Goal: Task Accomplishment & Management: Manage account settings

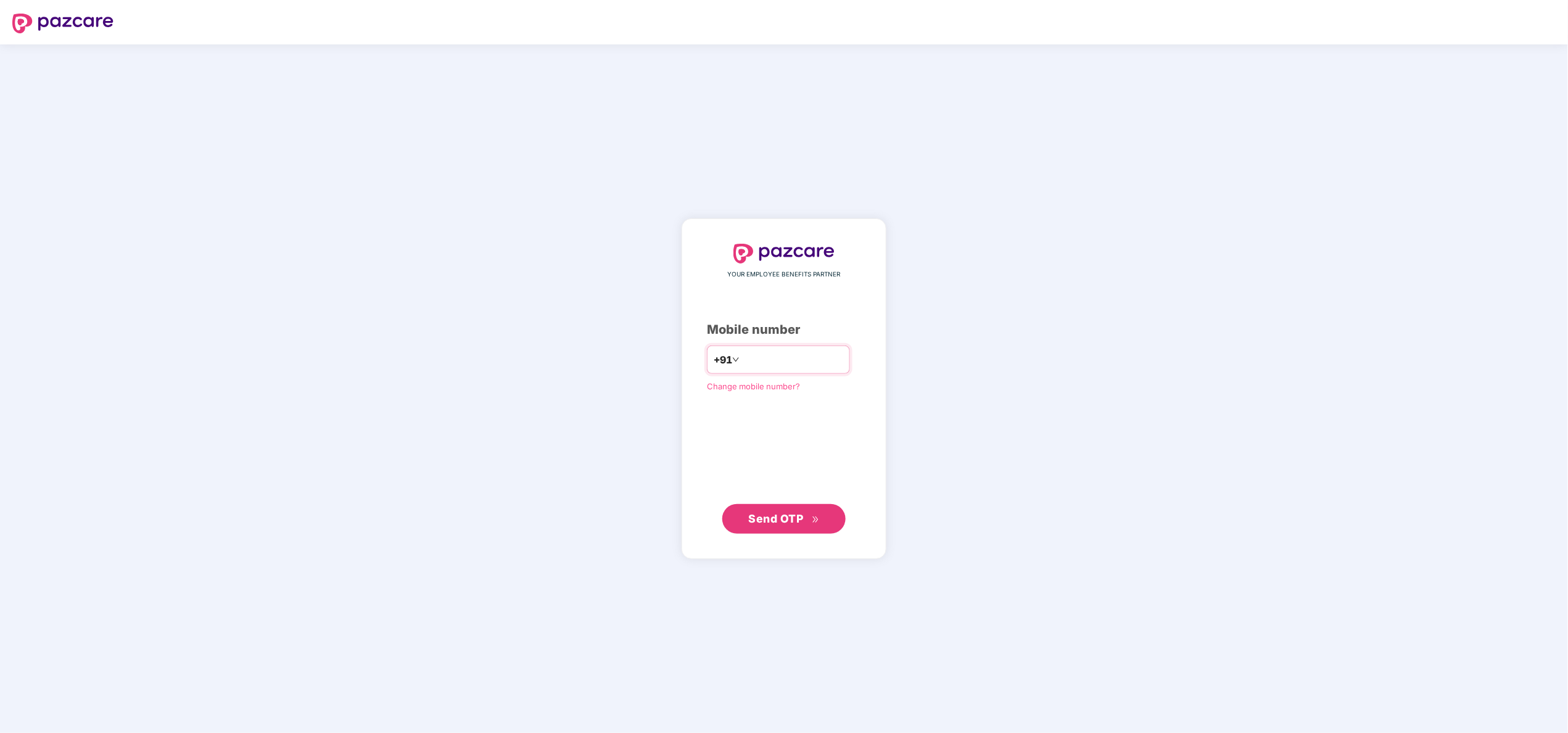
click at [763, 359] on input "number" at bounding box center [792, 359] width 101 height 20
type input "**********"
click at [762, 518] on span "Send OTP" at bounding box center [777, 518] width 55 height 13
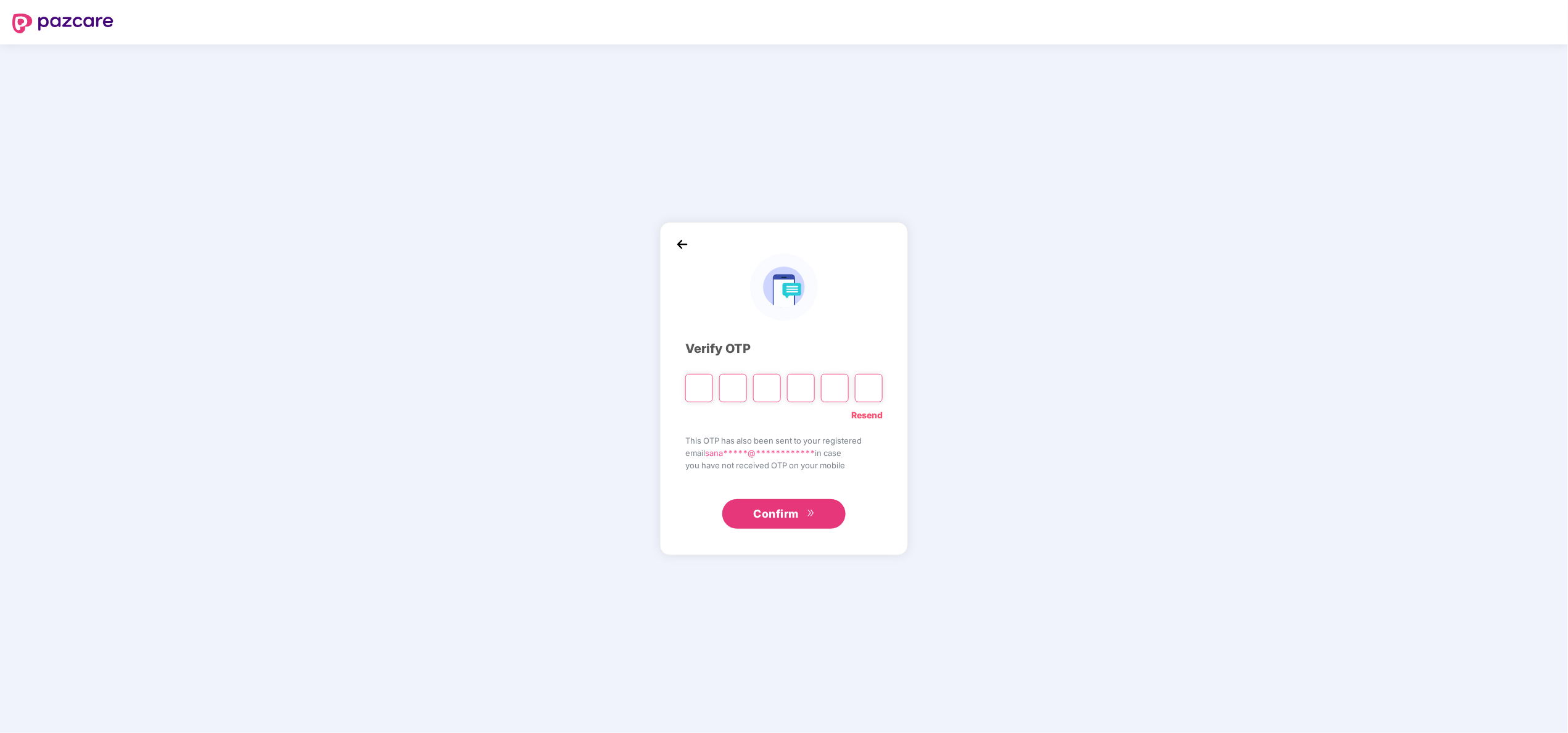
type input "*"
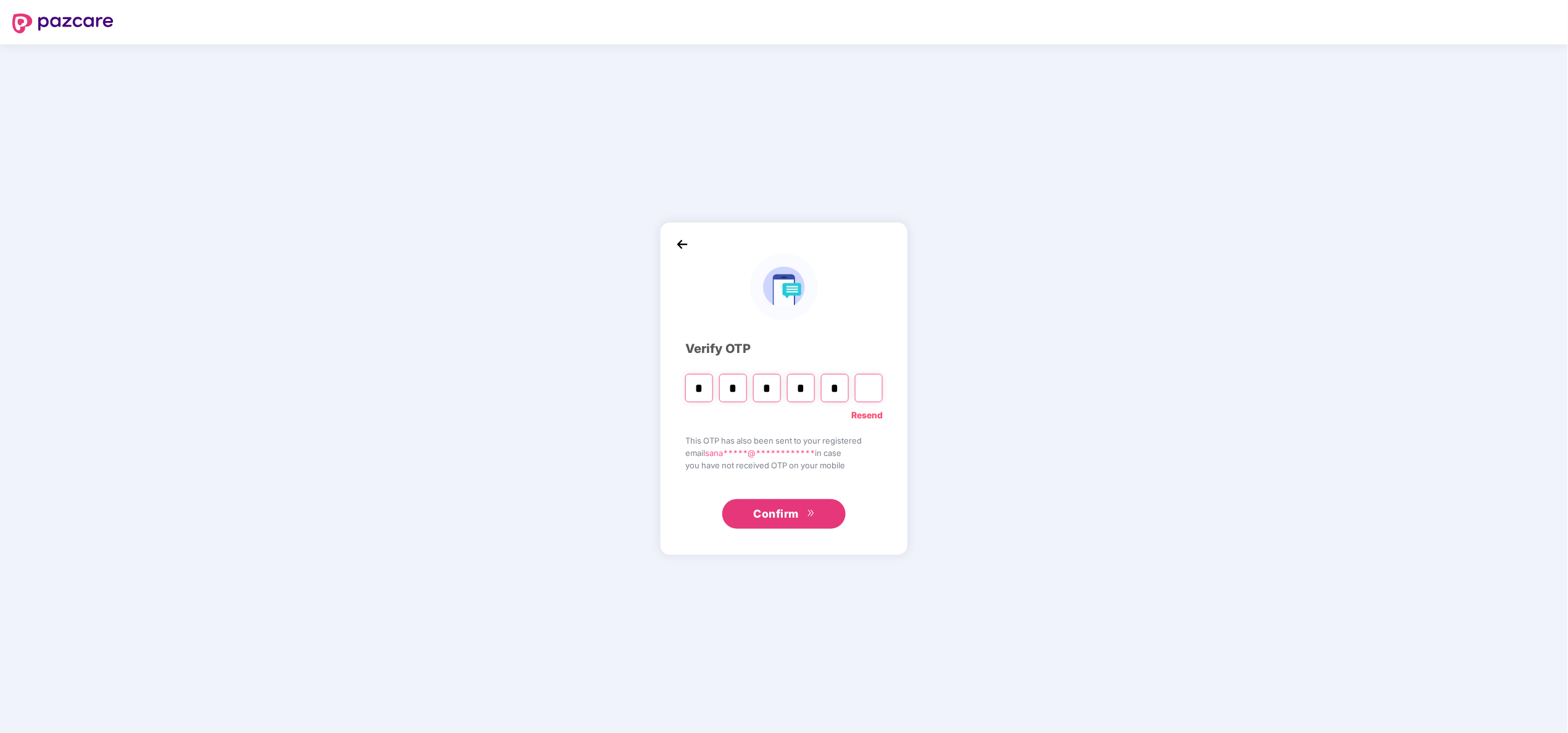
type input "*"
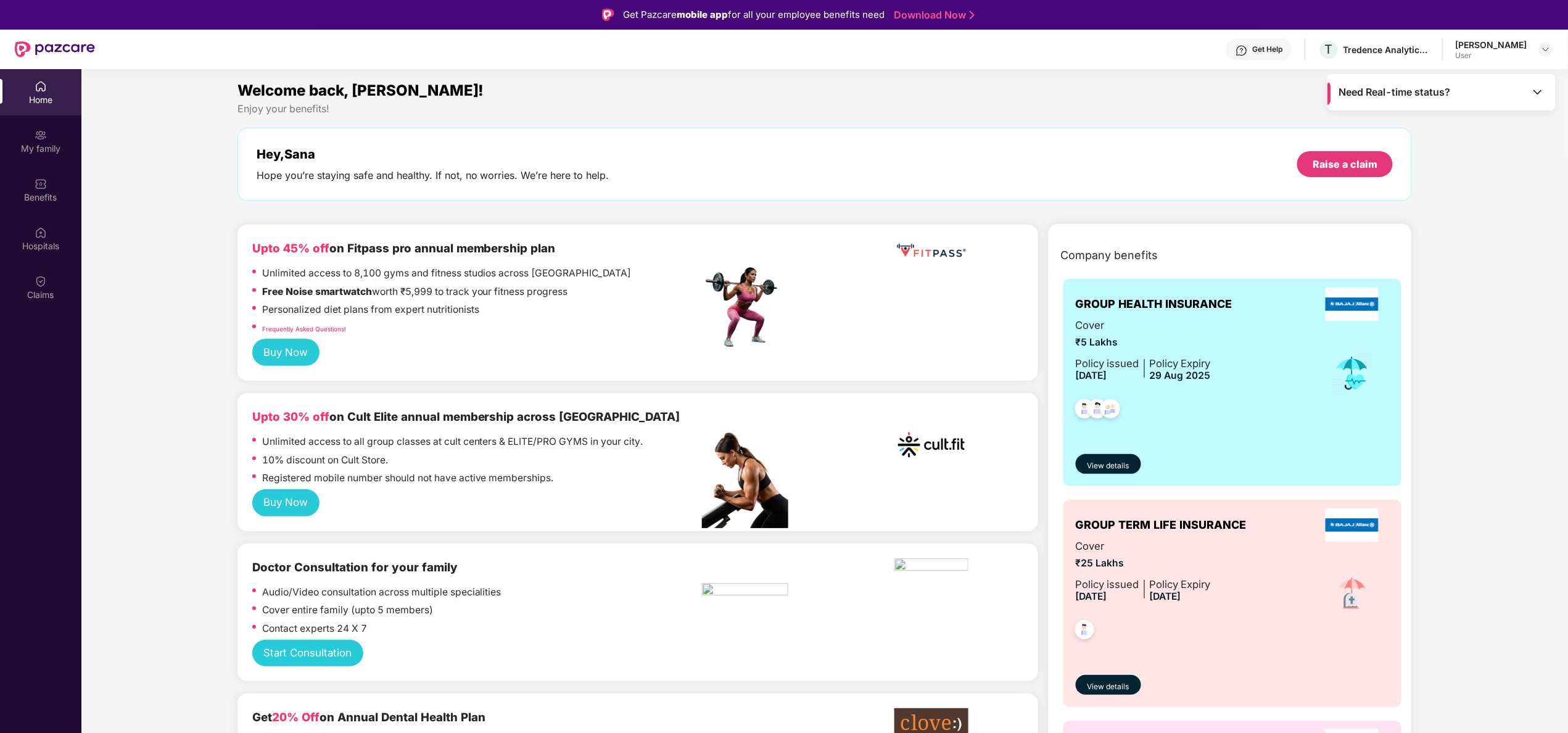
click at [1235, 639] on div "Cover ₹25 Lakhs Policy issued [DATE] Policy Expiry [DATE]" at bounding box center [1233, 594] width 314 height 112
click at [1114, 683] on span "View details" at bounding box center [1108, 687] width 42 height 12
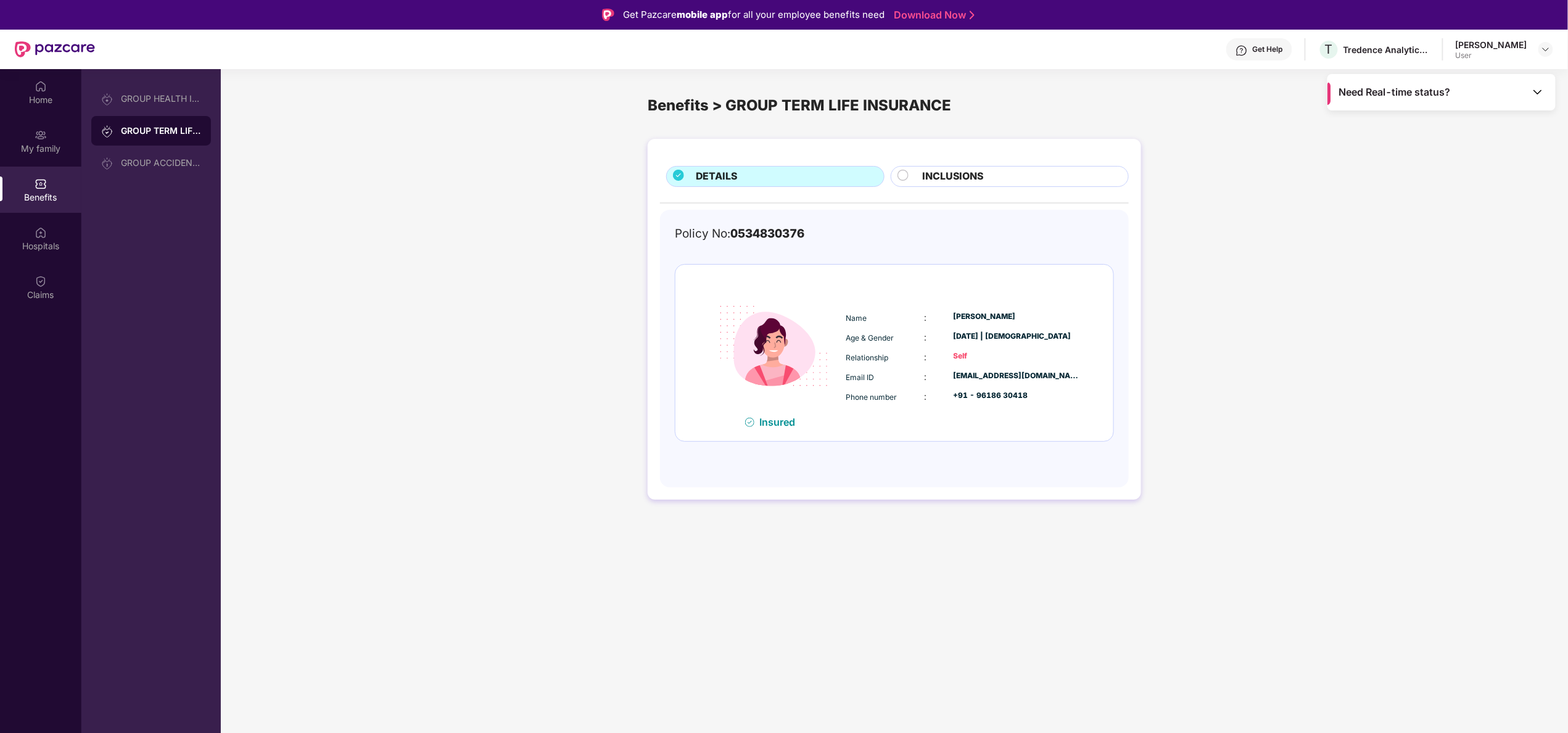
click at [926, 179] on span "INCLUSIONS" at bounding box center [952, 176] width 61 height 16
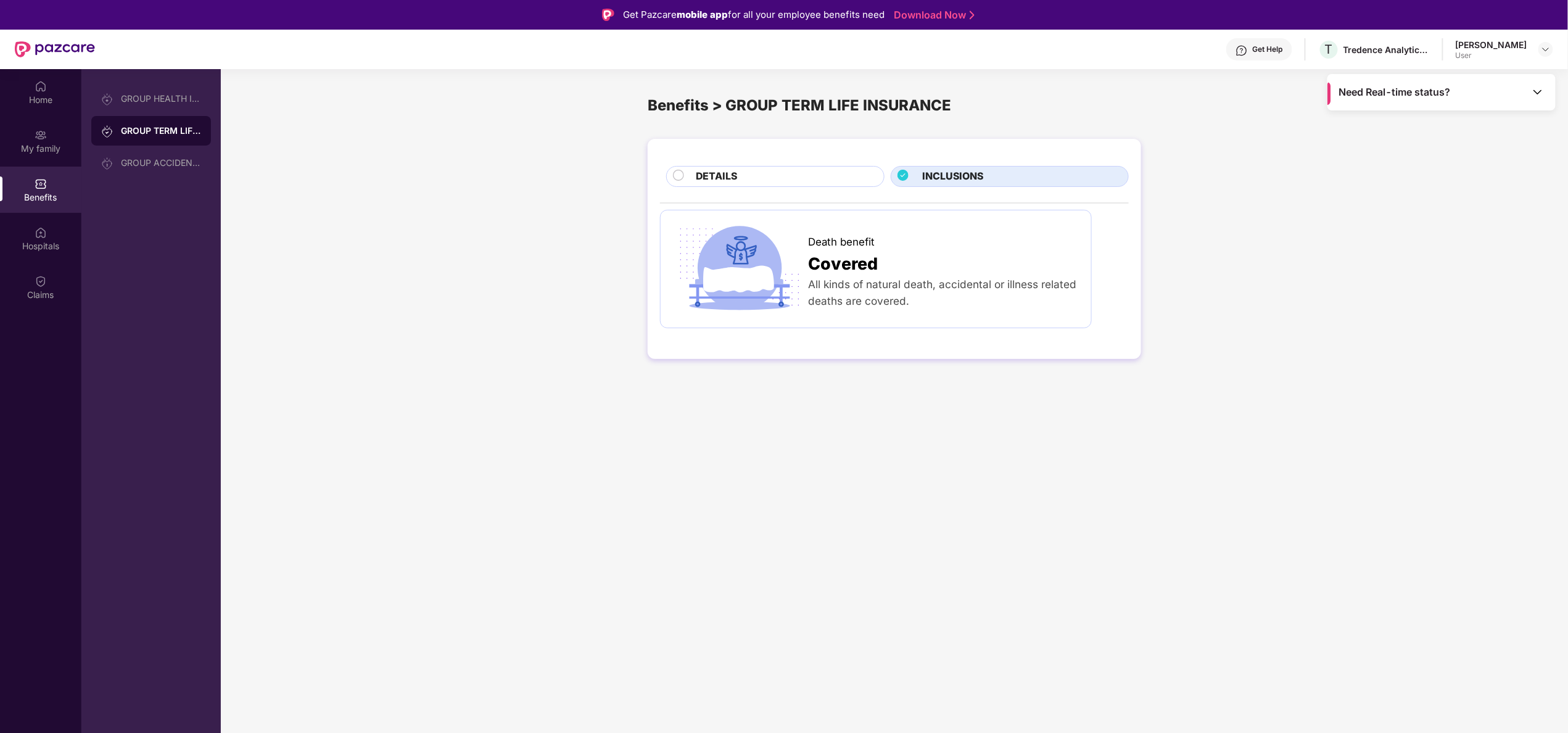
click at [782, 179] on div "DETAILS" at bounding box center [784, 177] width 188 height 18
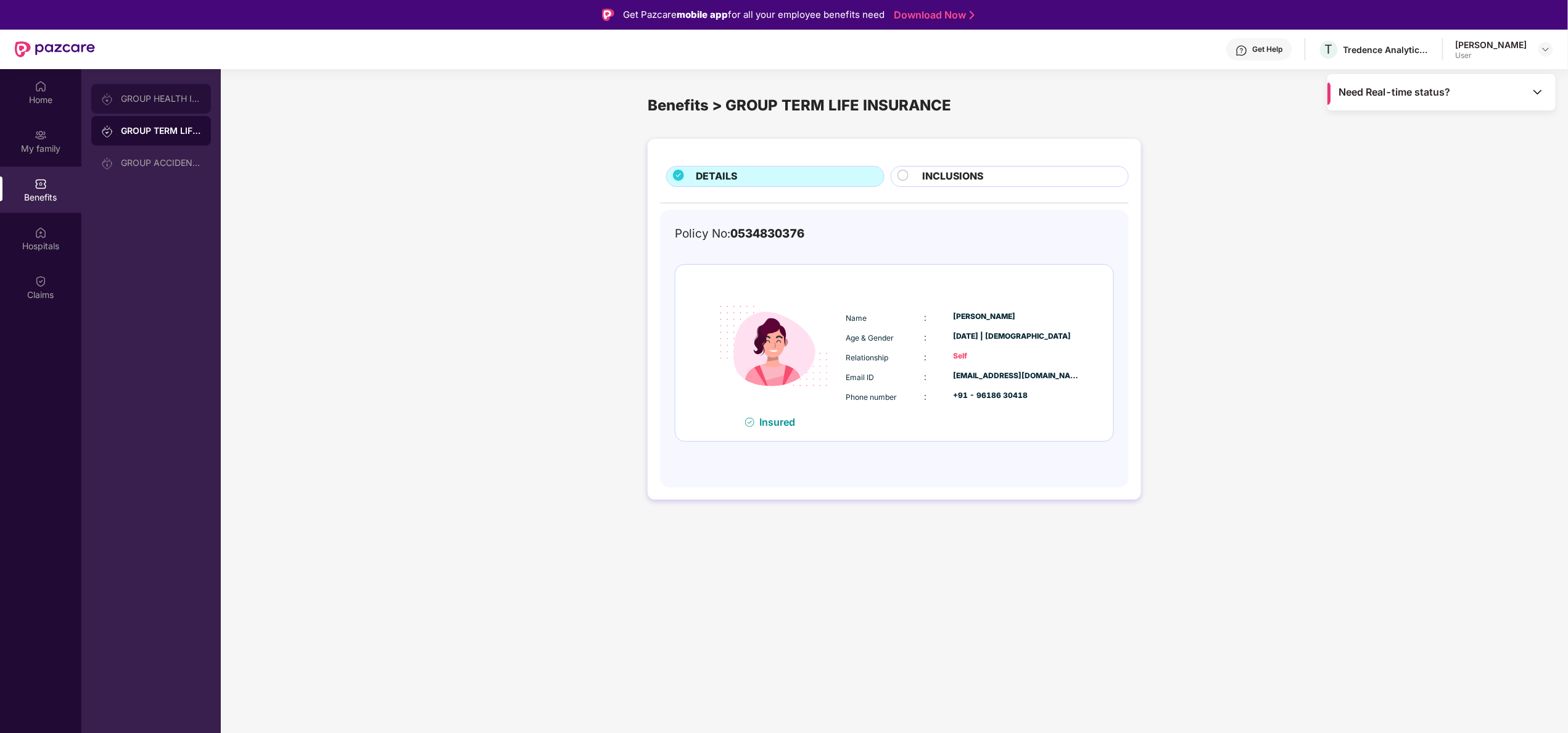
click at [124, 97] on div "GROUP HEALTH INSURANCE" at bounding box center [161, 98] width 80 height 10
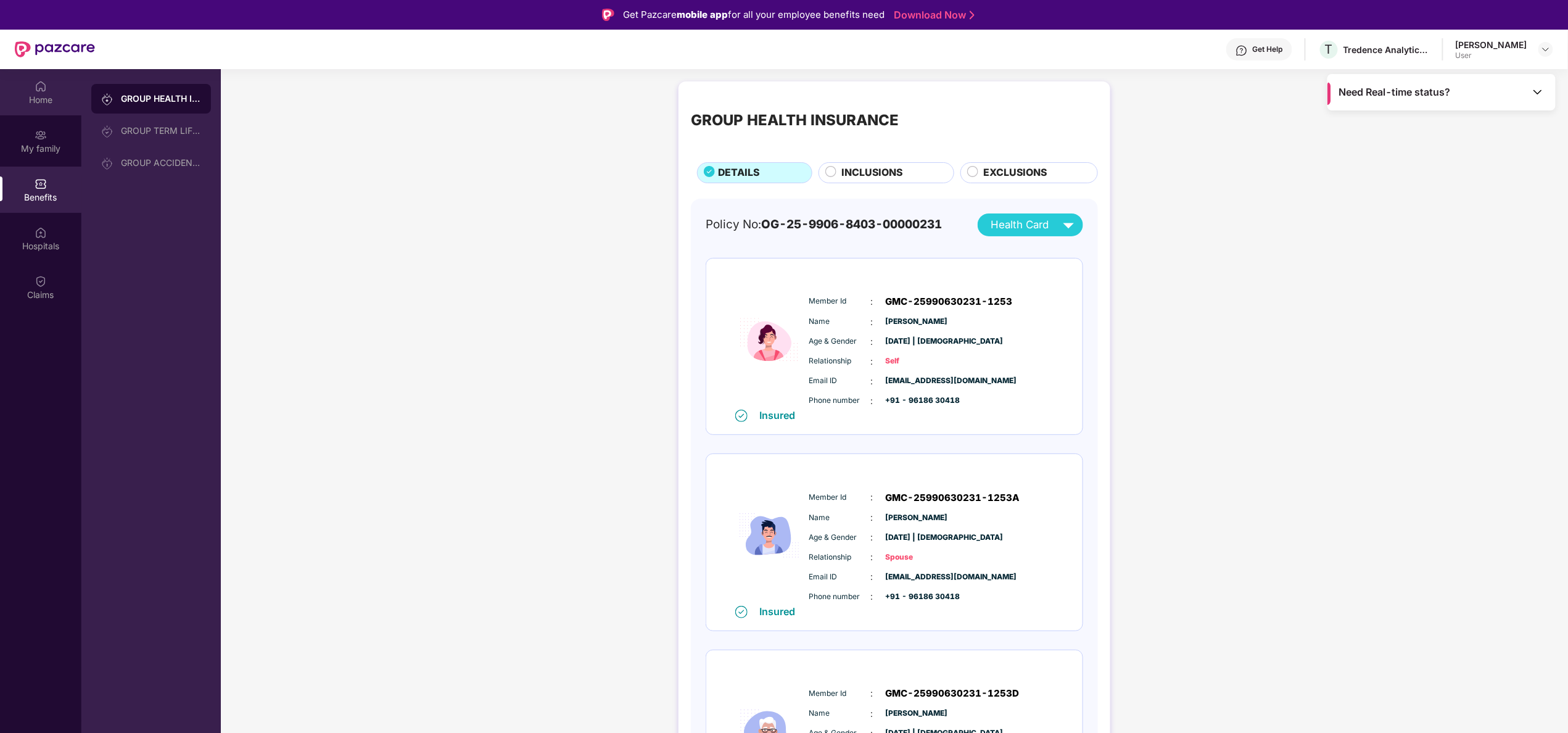
click at [37, 102] on div "Home" at bounding box center [40, 99] width 81 height 12
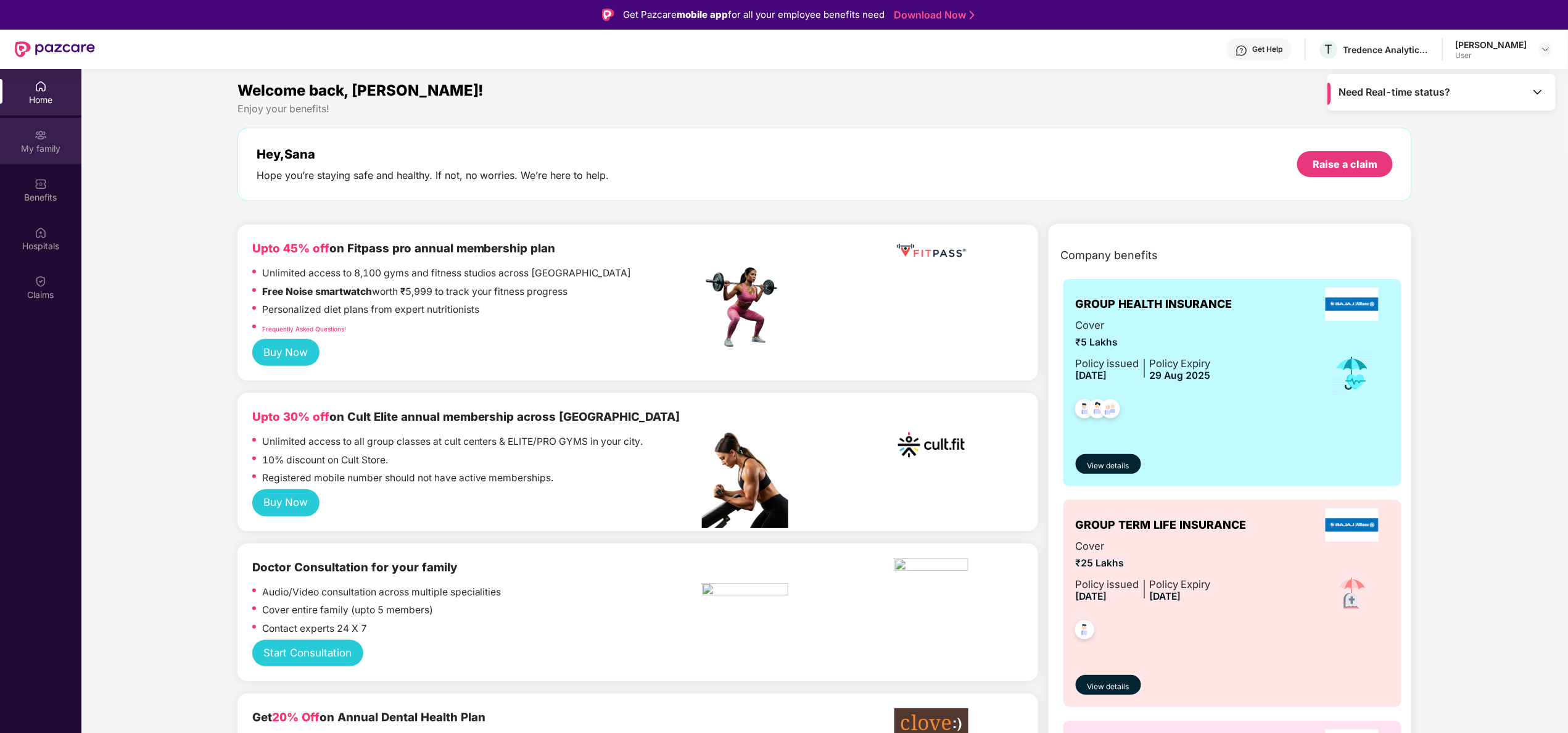
click at [50, 134] on div "My family" at bounding box center [40, 141] width 81 height 47
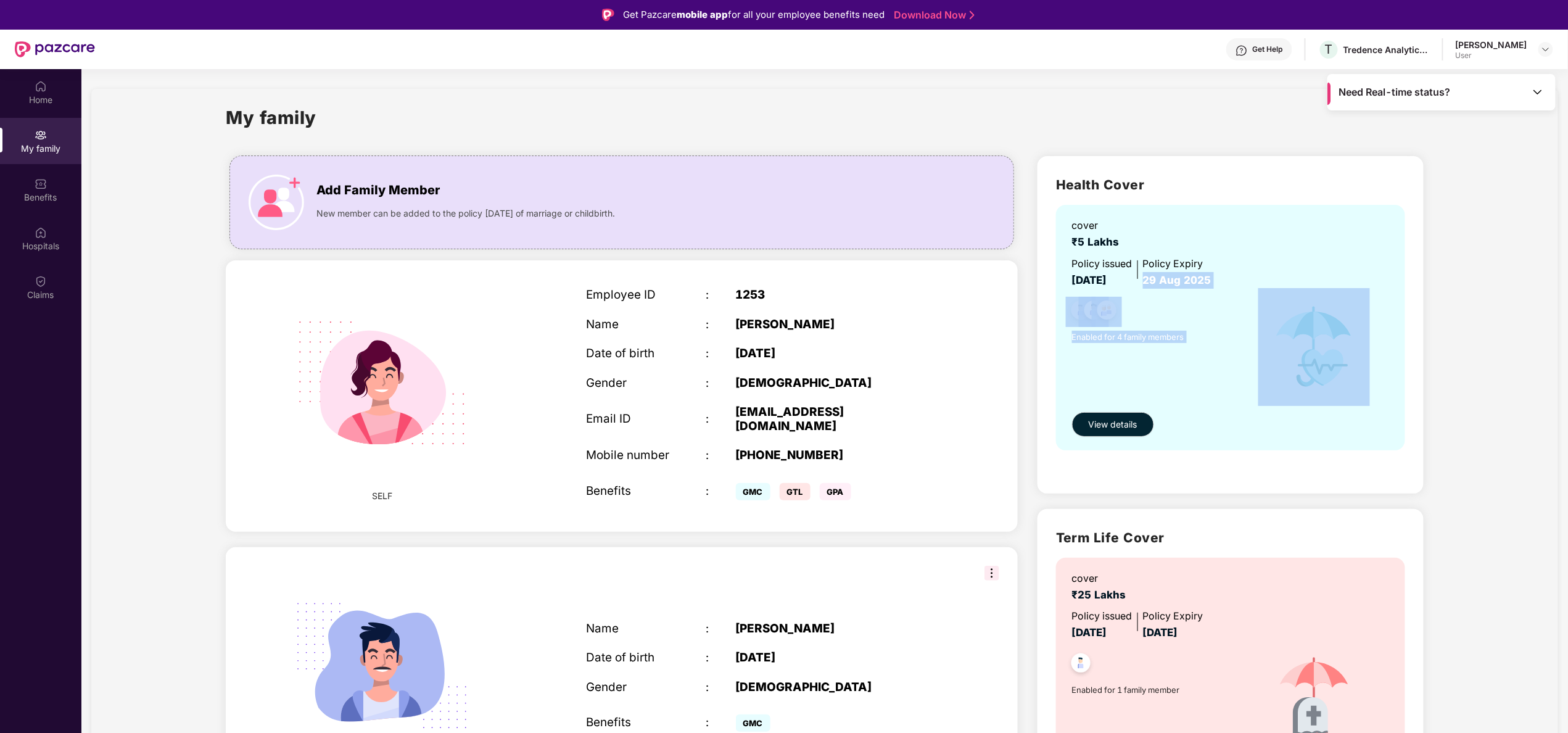
drag, startPoint x: 1566, startPoint y: 250, endPoint x: 1568, endPoint y: 464, distance: 214.0
click at [1568, 465] on html "Get Pazcare mobile app for all your employee benefits need Download Now Get Hel…" at bounding box center [784, 366] width 1568 height 733
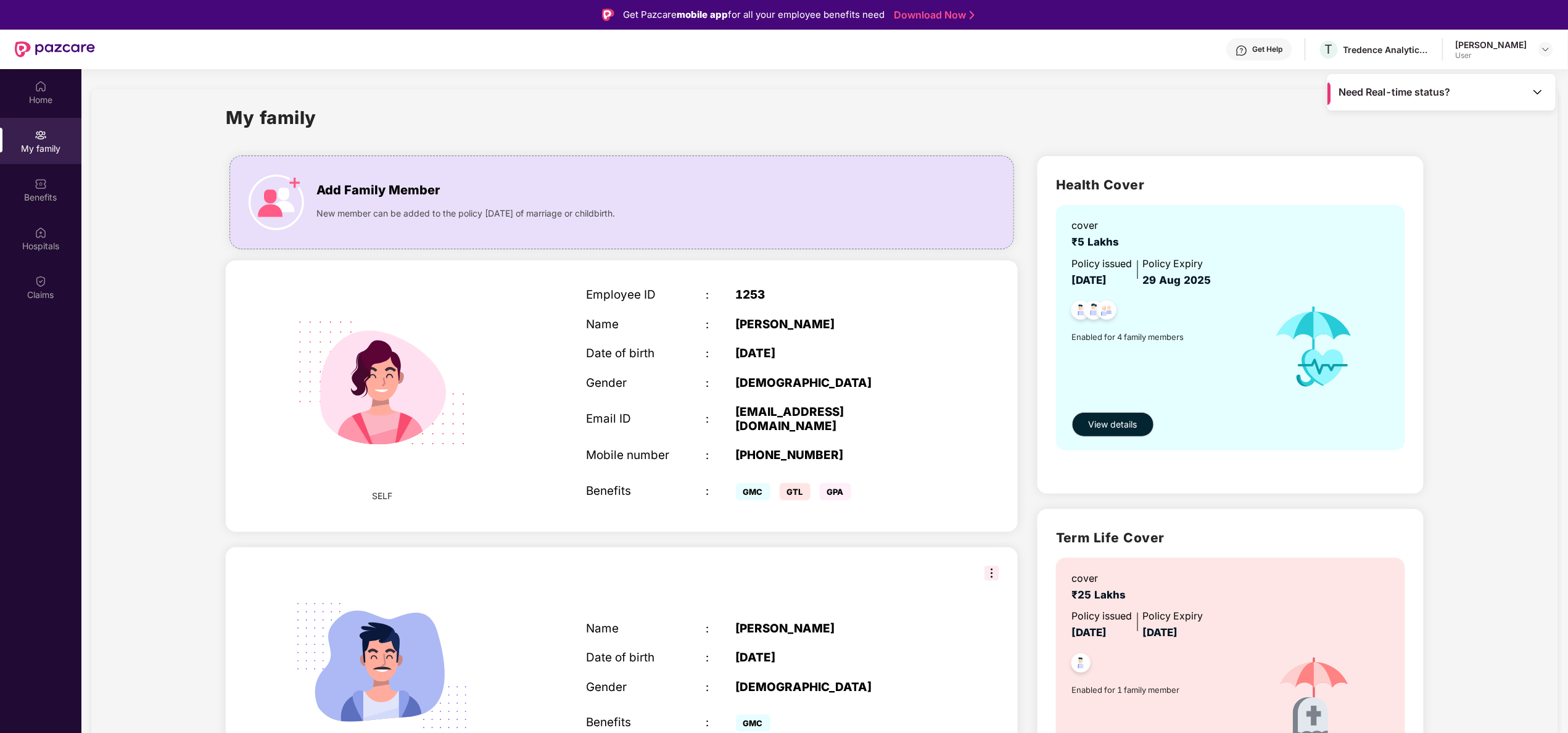
drag, startPoint x: 1568, startPoint y: 464, endPoint x: 1495, endPoint y: 557, distance: 118.2
click at [1495, 557] on div "My family Add Family Member New member can be added to the policy [DATE] of mar…" at bounding box center [825, 742] width 1467 height 1308
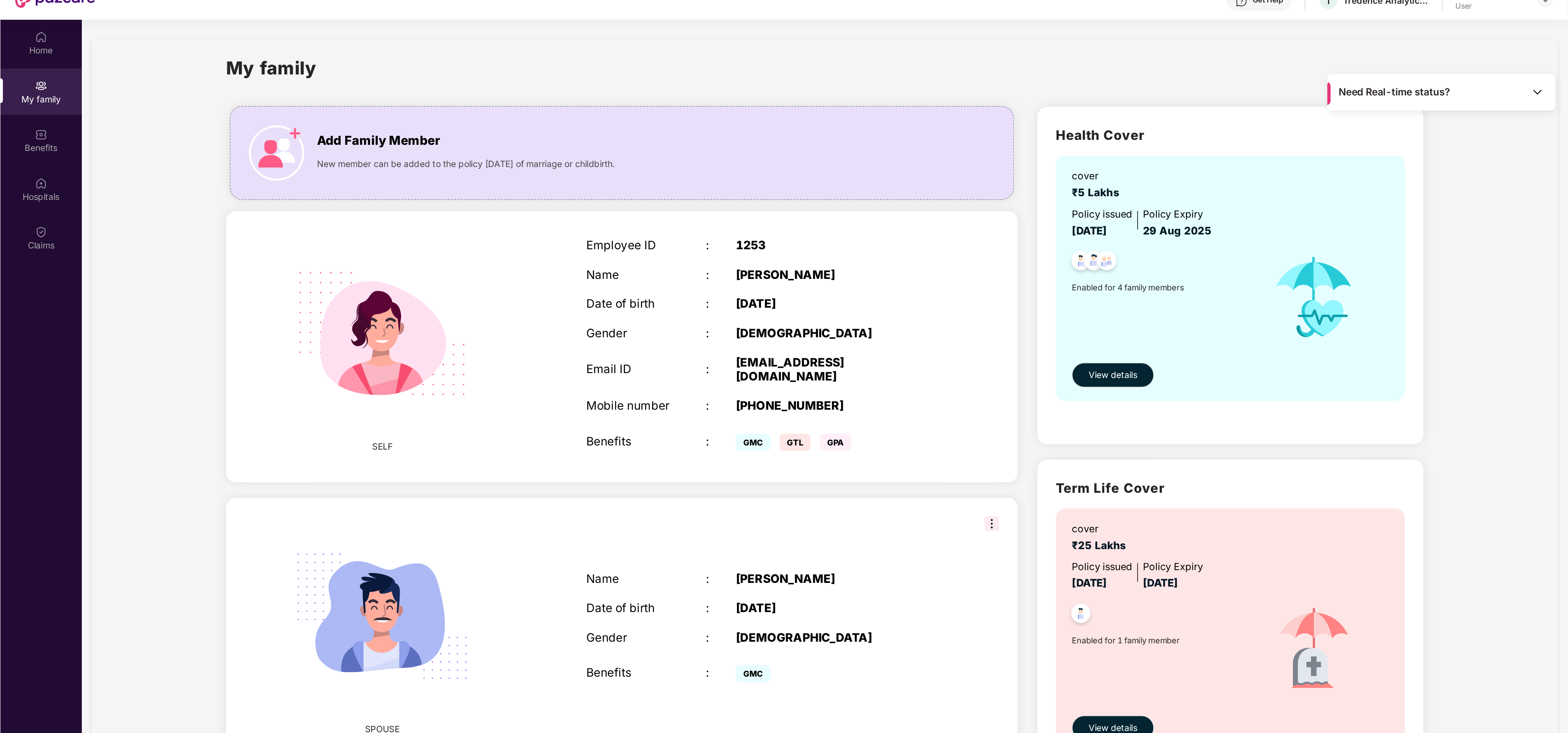
scroll to position [46, 0]
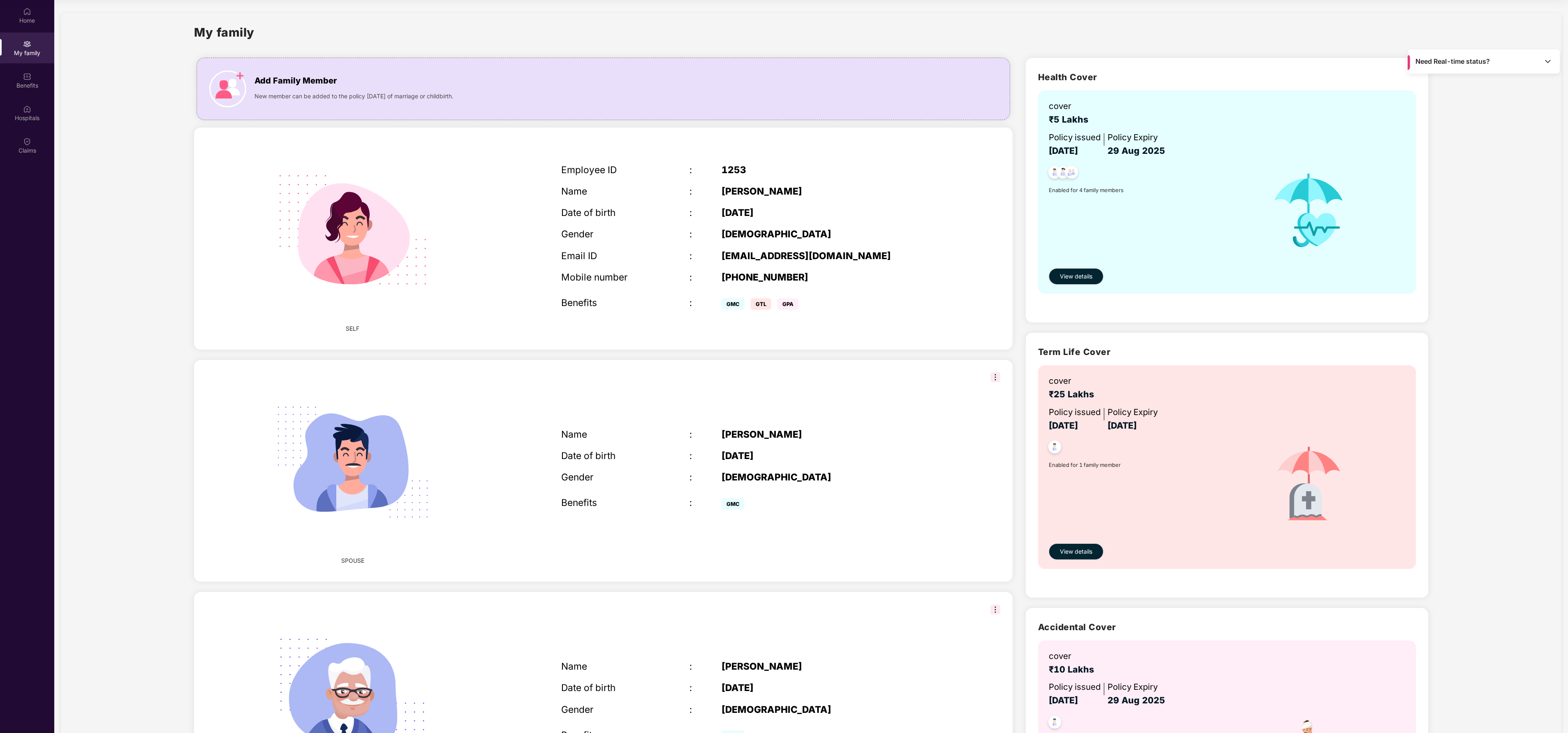
drag, startPoint x: 999, startPoint y: 2, endPoint x: 995, endPoint y: 612, distance: 610.0
click at [995, 488] on img at bounding box center [995, 610] width 10 height 10
click at [505, 93] on div "New member can be added to the policy [DATE] of marriage or childbirth." at bounding box center [550, 94] width 591 height 13
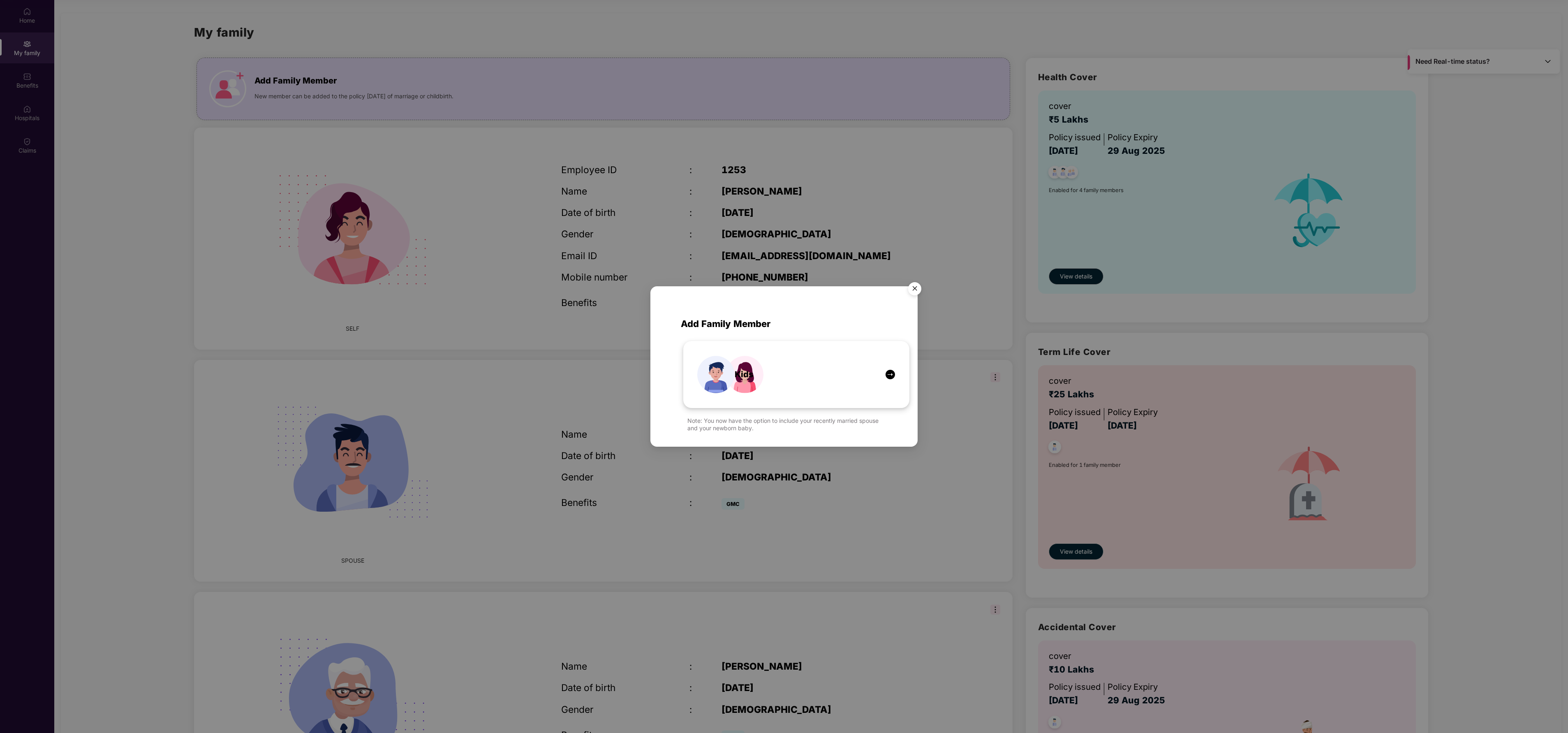
click at [710, 376] on img at bounding box center [730, 375] width 66 height 66
